Goal: Transaction & Acquisition: Purchase product/service

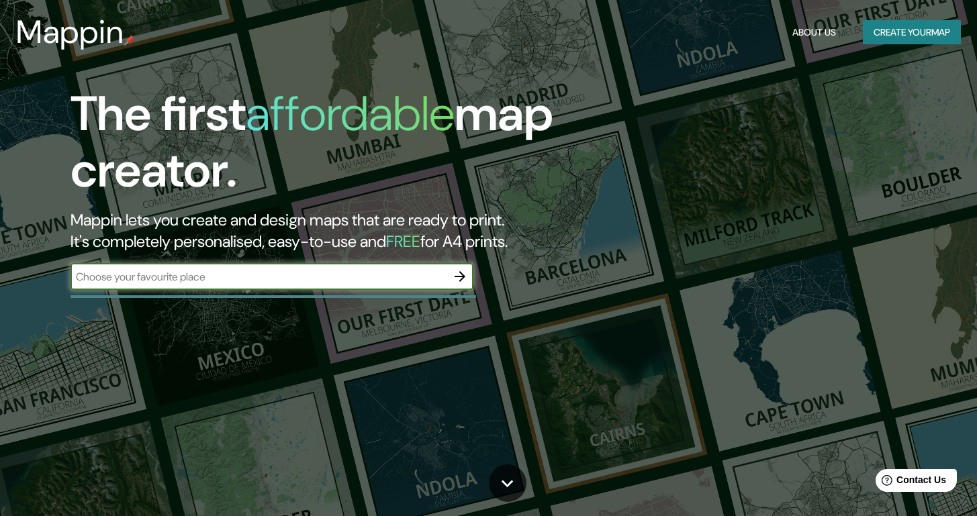
click at [313, 269] on input "text" at bounding box center [258, 276] width 376 height 15
type input "sychelles"
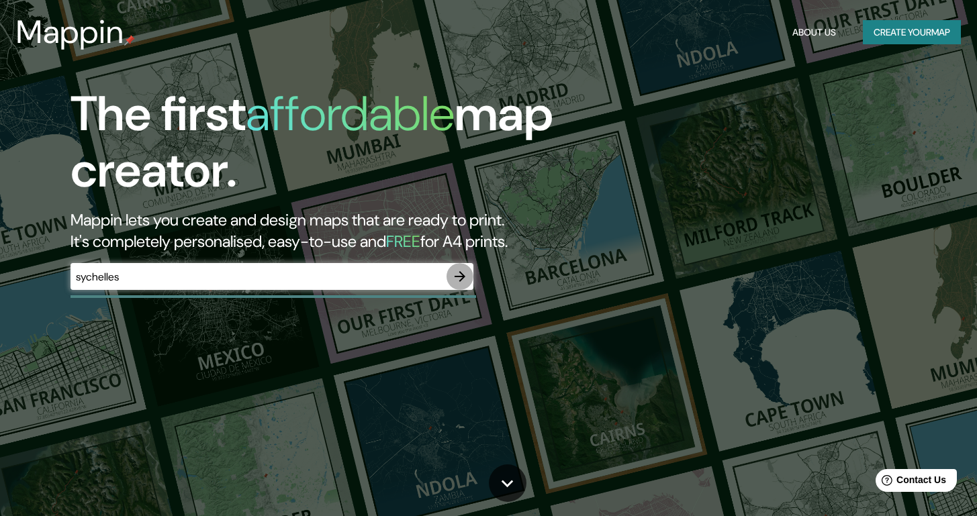
click at [462, 286] on button "button" at bounding box center [459, 276] width 27 height 27
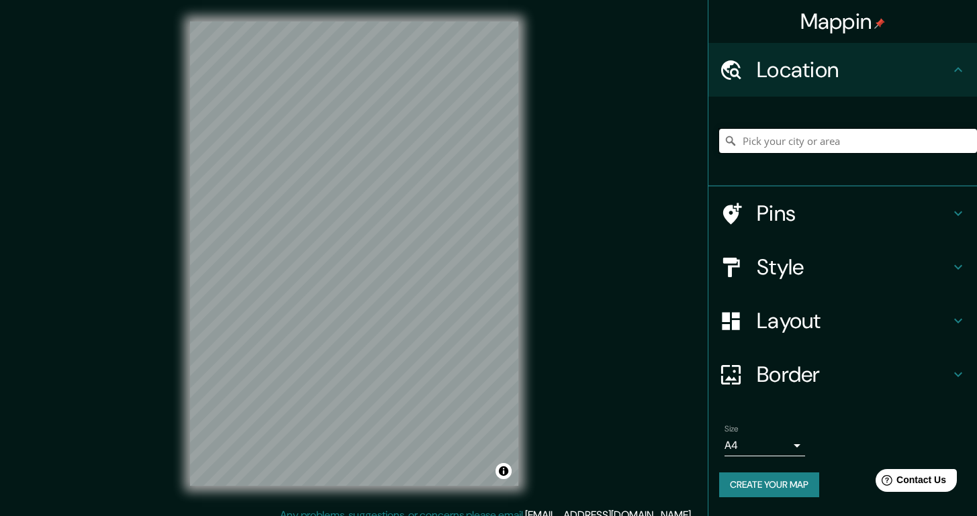
click at [830, 140] on input "Pick your city or area" at bounding box center [848, 141] width 258 height 24
click at [756, 145] on input "Pick your city or area" at bounding box center [848, 141] width 258 height 24
click at [769, 151] on input "Pick your city or area" at bounding box center [848, 141] width 258 height 24
paste input "[GEOGRAPHIC_DATA]"
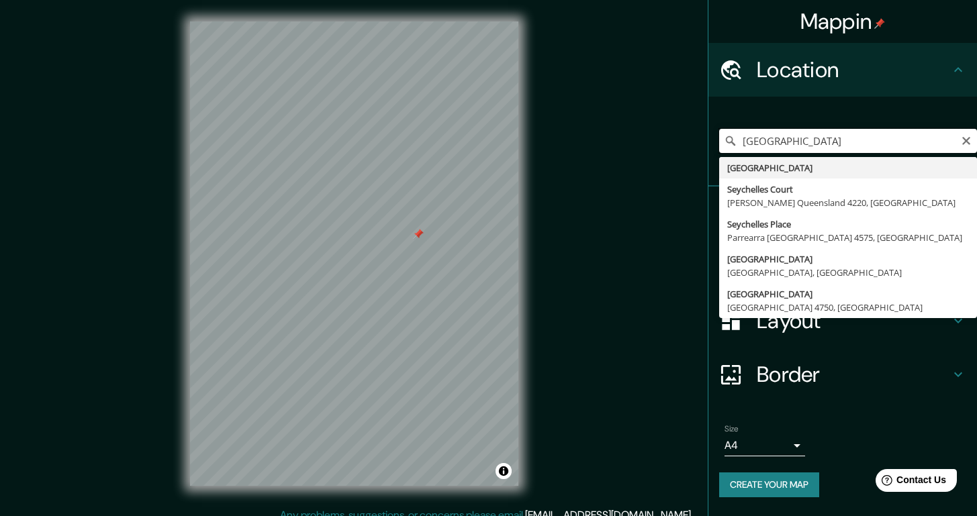
type input "[GEOGRAPHIC_DATA]"
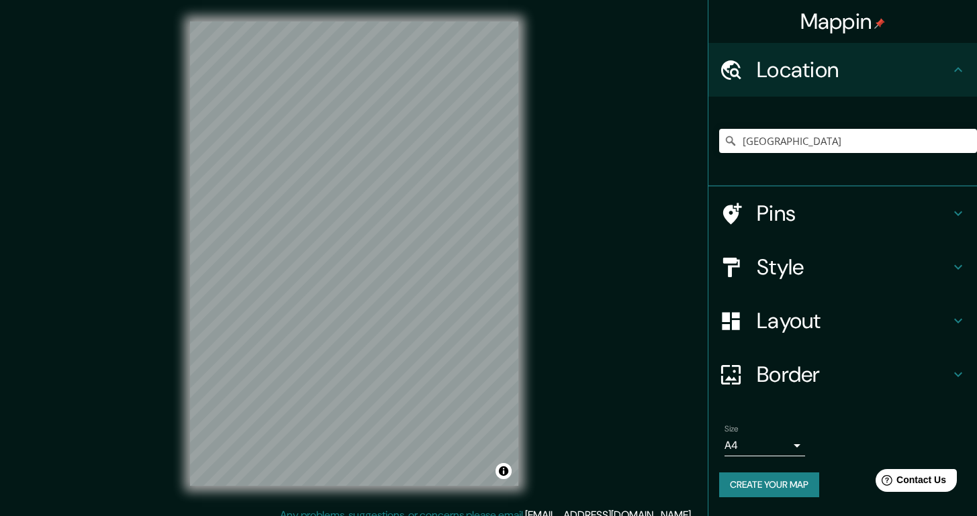
click at [905, 316] on h4 "Layout" at bounding box center [852, 320] width 193 height 27
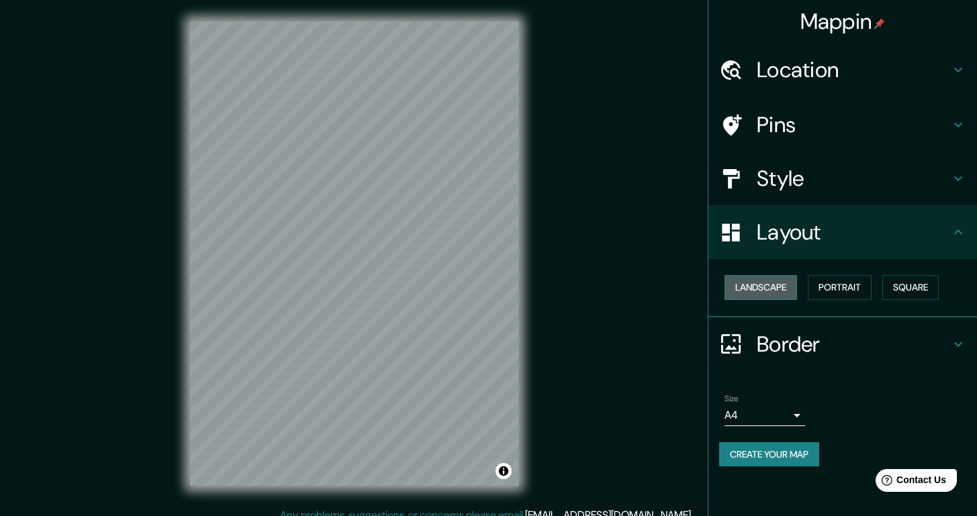
click at [755, 284] on button "Landscape" at bounding box center [760, 287] width 72 height 25
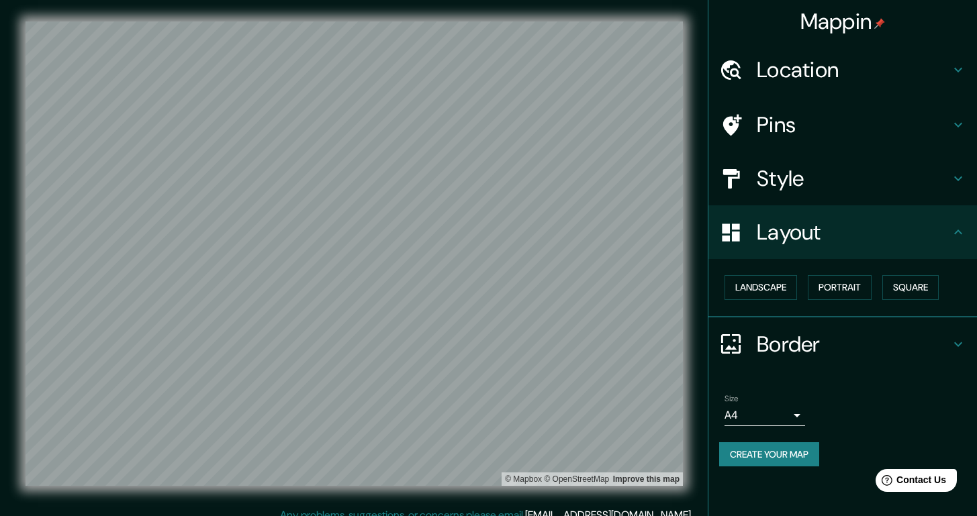
click at [845, 79] on h4 "Location" at bounding box center [852, 69] width 193 height 27
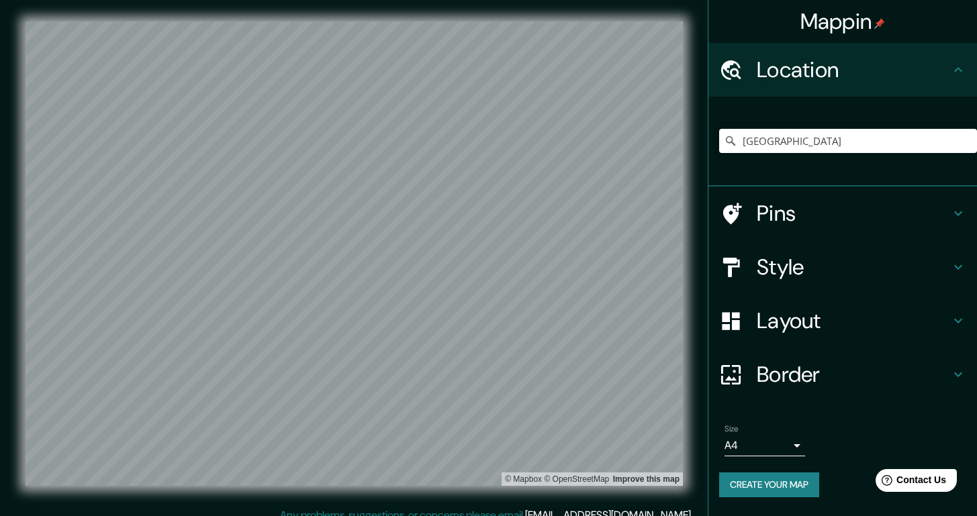
click at [836, 208] on h4 "Pins" at bounding box center [852, 213] width 193 height 27
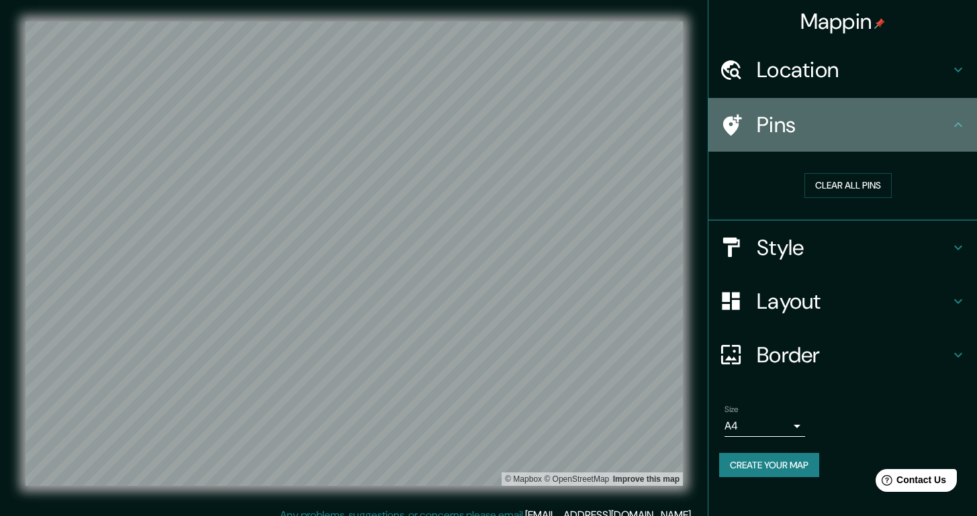
click at [842, 130] on h4 "Pins" at bounding box center [852, 124] width 193 height 27
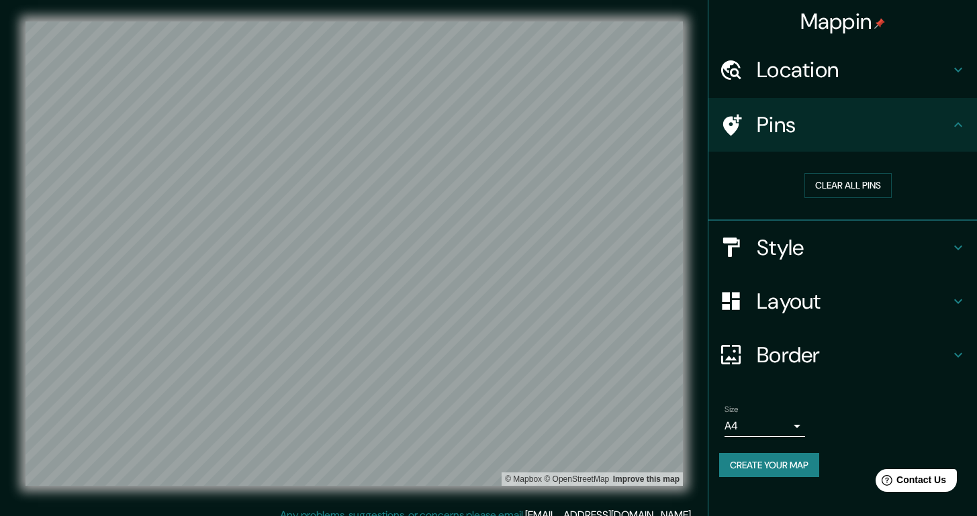
click at [797, 247] on h4 "Style" at bounding box center [852, 247] width 193 height 27
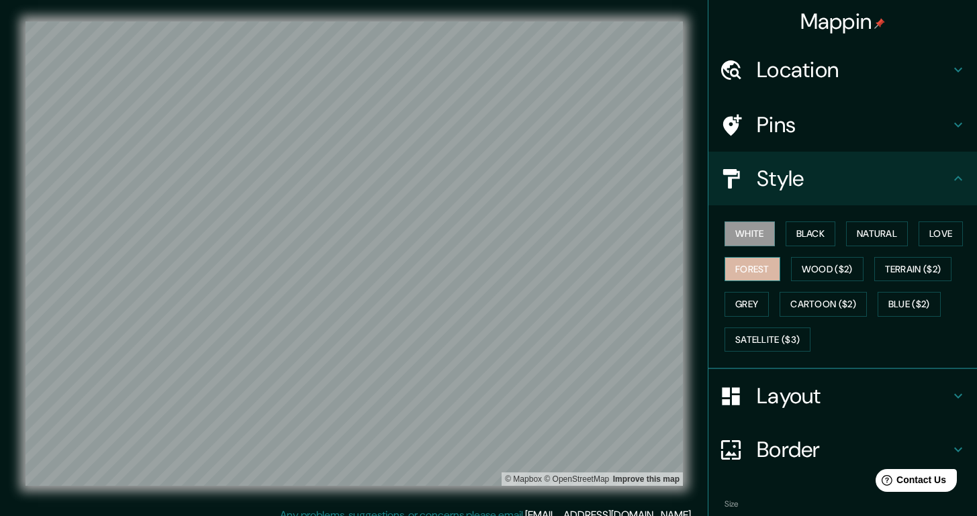
click at [741, 272] on button "Forest" at bounding box center [752, 269] width 56 height 25
click at [791, 270] on button "Wood ($2)" at bounding box center [827, 269] width 72 height 25
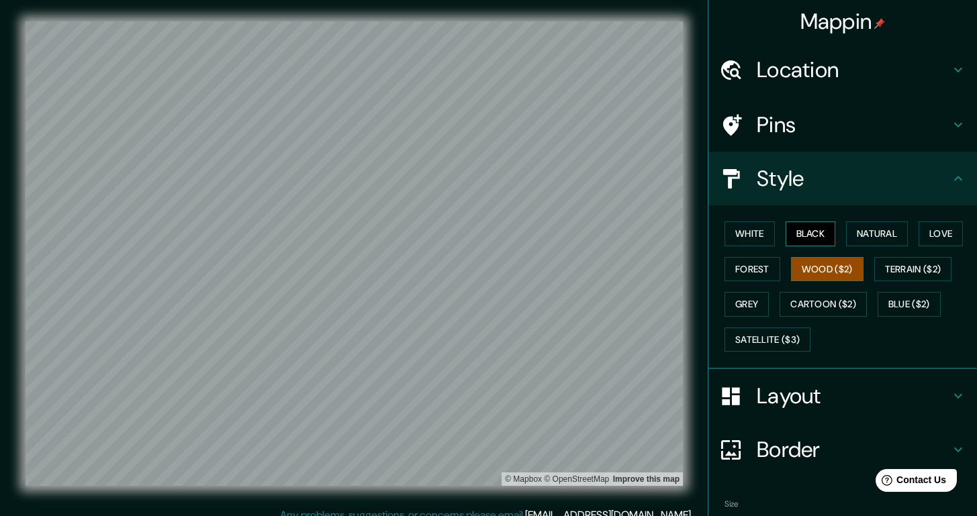
click at [807, 238] on button "Black" at bounding box center [810, 234] width 50 height 25
click at [869, 234] on button "Natural" at bounding box center [877, 234] width 62 height 25
click at [785, 239] on button "Black" at bounding box center [810, 234] width 50 height 25
click at [754, 232] on button "White" at bounding box center [749, 234] width 50 height 25
click at [800, 232] on button "Black" at bounding box center [810, 234] width 50 height 25
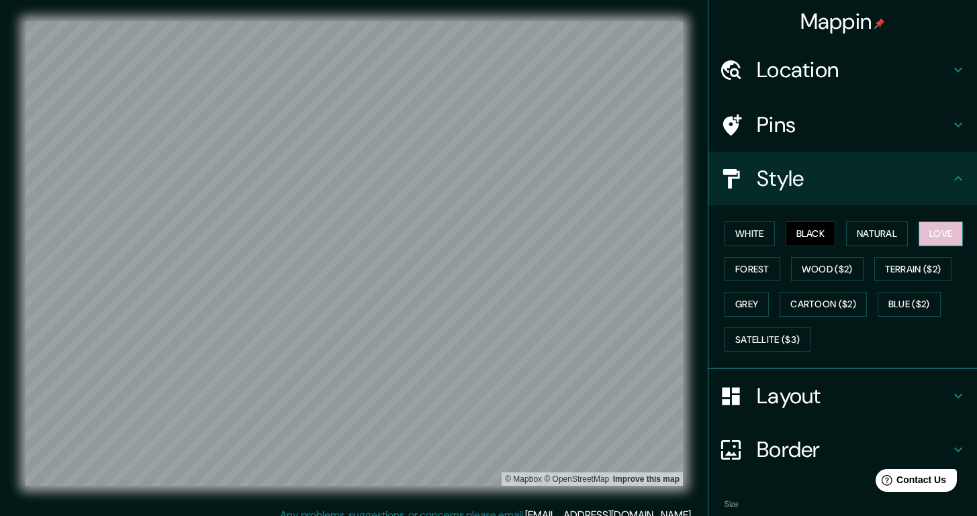
click at [926, 232] on button "Love" at bounding box center [940, 234] width 44 height 25
click at [748, 279] on button "Forest" at bounding box center [752, 269] width 56 height 25
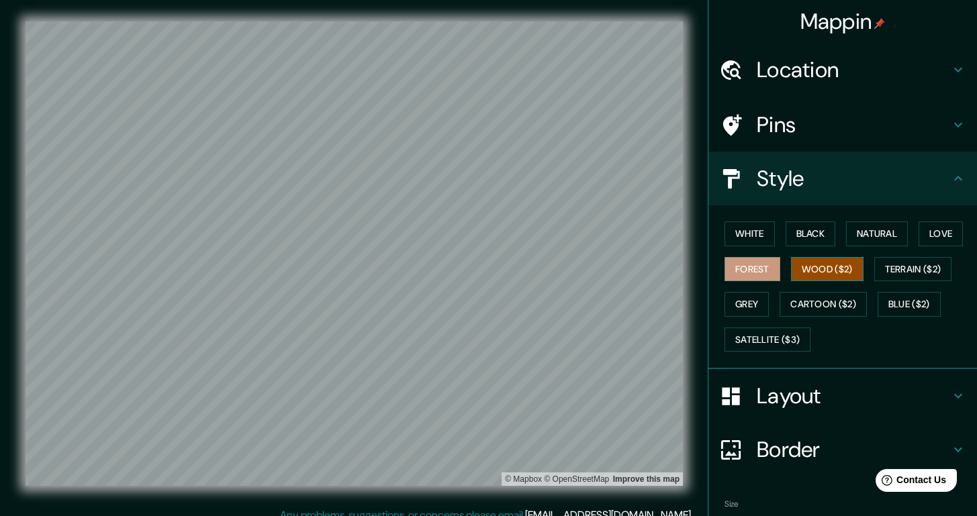
click at [803, 264] on button "Wood ($2)" at bounding box center [827, 269] width 72 height 25
click at [903, 271] on button "Terrain ($2)" at bounding box center [913, 269] width 78 height 25
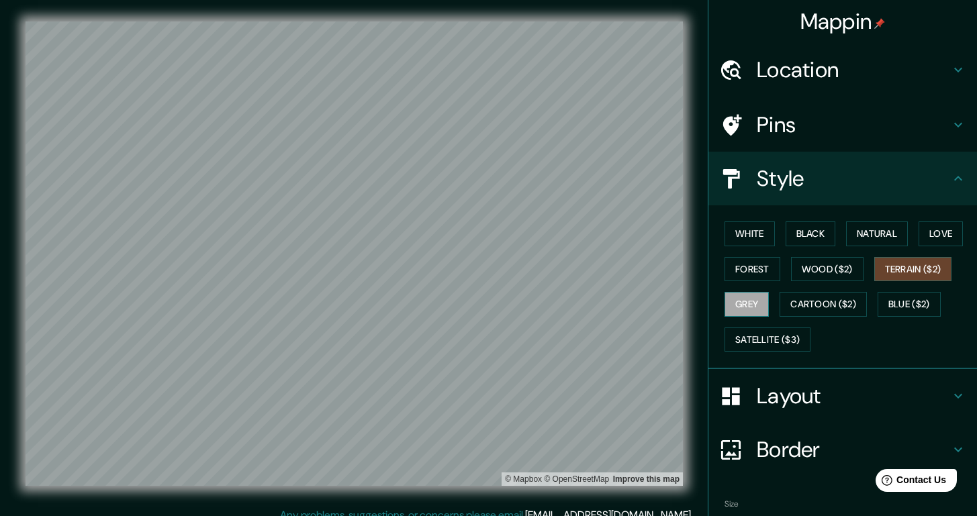
click at [744, 301] on button "Grey" at bounding box center [746, 304] width 44 height 25
click at [807, 306] on button "Cartoon ($2)" at bounding box center [822, 304] width 87 height 25
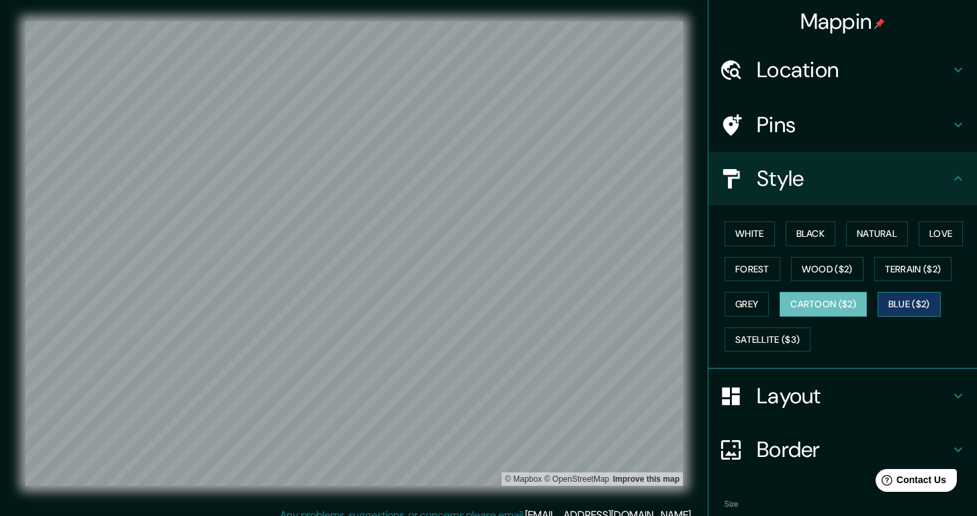
click at [903, 305] on button "Blue ($2)" at bounding box center [908, 304] width 63 height 25
click at [763, 333] on button "Satellite ($3)" at bounding box center [767, 340] width 86 height 25
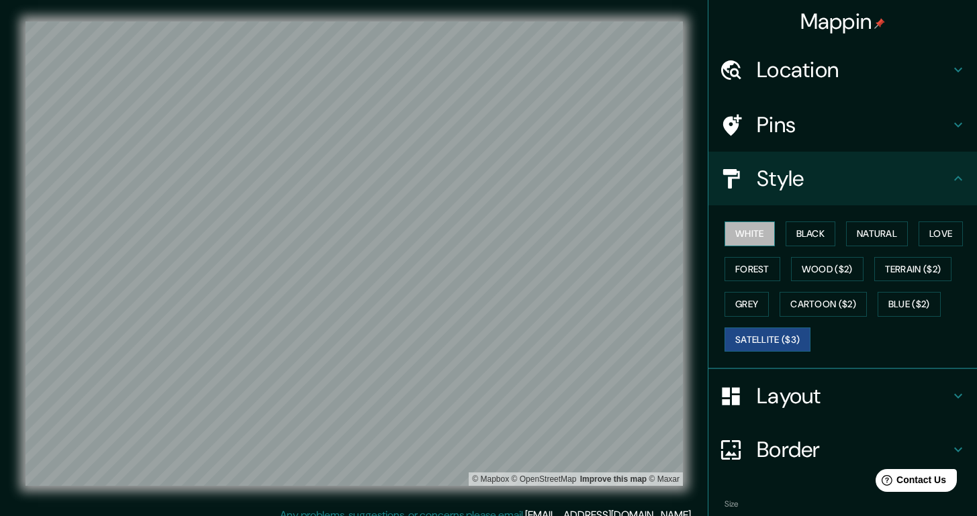
click at [754, 242] on button "White" at bounding box center [749, 234] width 50 height 25
click at [818, 241] on button "Black" at bounding box center [810, 234] width 50 height 25
